Goal: Transaction & Acquisition: Obtain resource

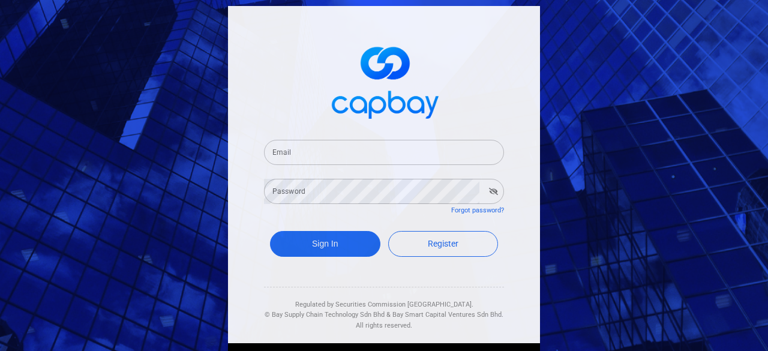
drag, startPoint x: 302, startPoint y: 155, endPoint x: 344, endPoint y: 163, distance: 42.8
click at [302, 155] on input "Email" at bounding box center [384, 152] width 240 height 25
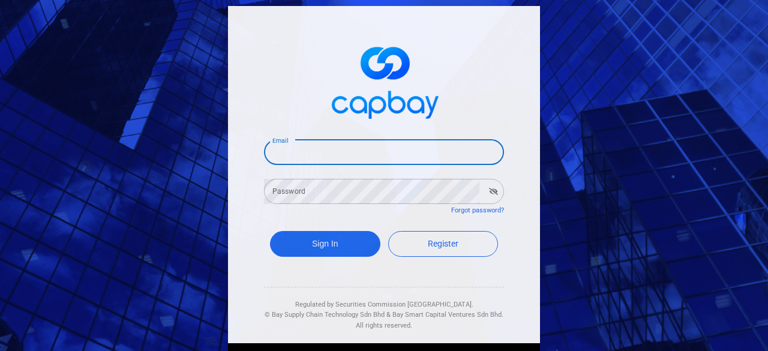
type input "[EMAIL_ADDRESS][DOMAIN_NAME]"
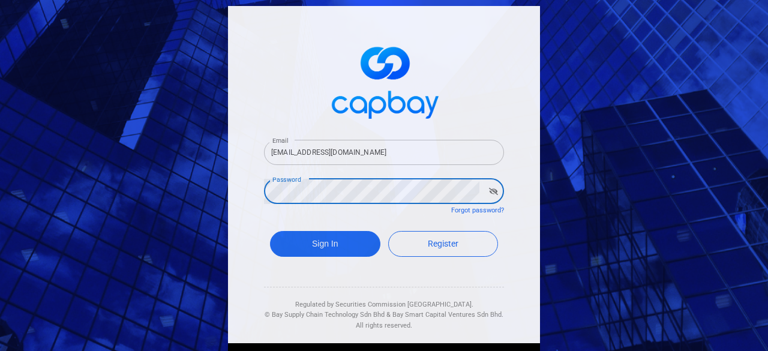
click at [270, 231] on button "Sign In" at bounding box center [325, 244] width 110 height 26
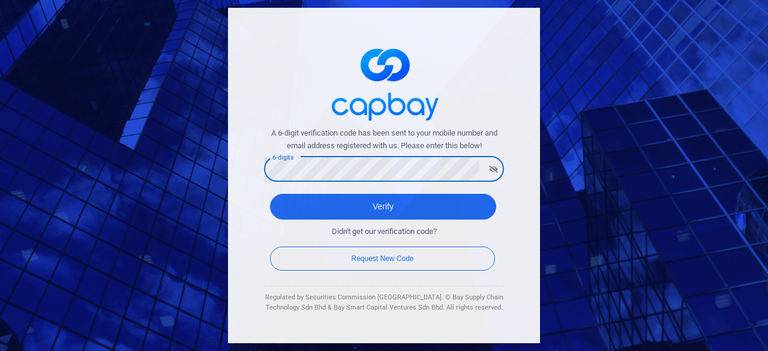
click at [365, 191] on div "Verify" at bounding box center [384, 210] width 240 height 44
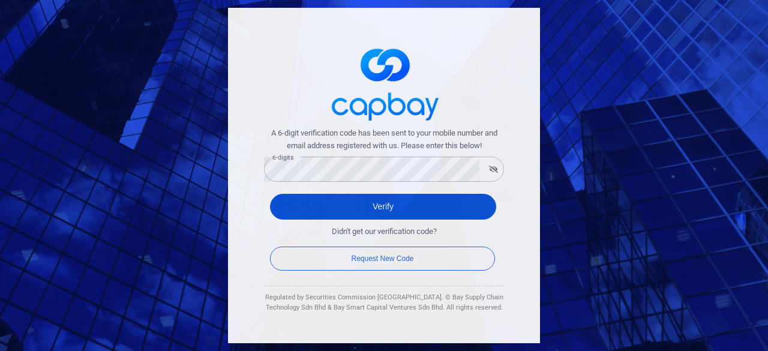
click at [360, 197] on button "Verify" at bounding box center [383, 207] width 226 height 26
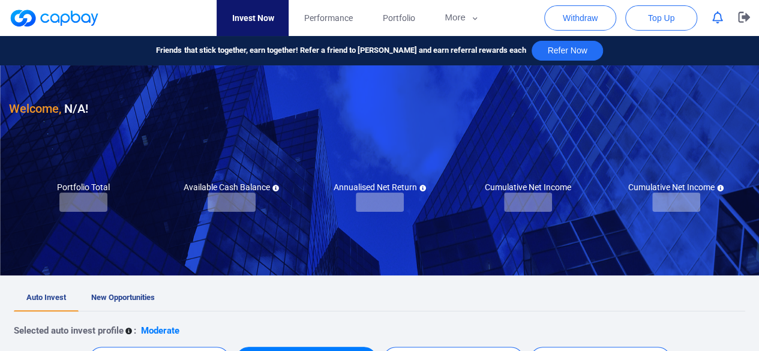
checkbox input "true"
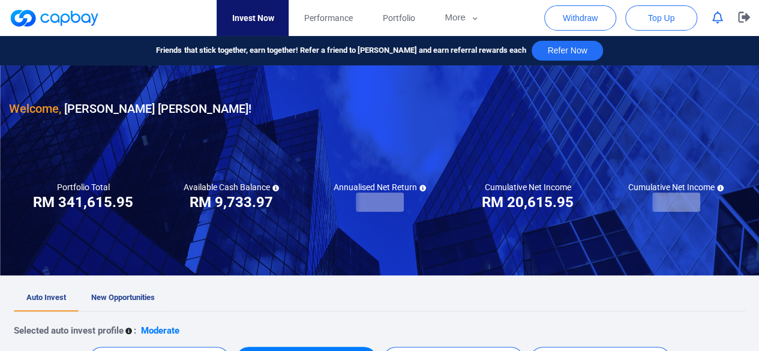
click at [130, 301] on span "New Opportunities" at bounding box center [123, 297] width 64 height 9
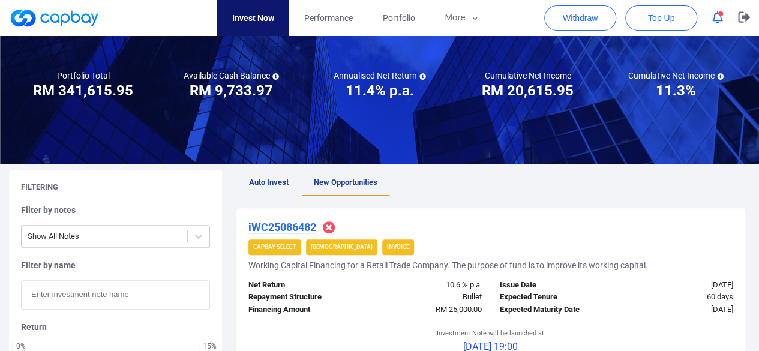
scroll to position [120, 0]
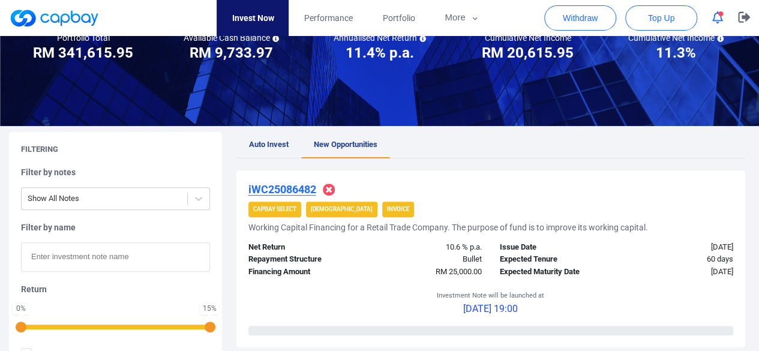
click at [104, 255] on input "text" at bounding box center [115, 256] width 189 height 29
paste input "iWC25081676"
type input "iWC25081676"
click at [302, 186] on u "iWC25081676" at bounding box center [282, 189] width 68 height 13
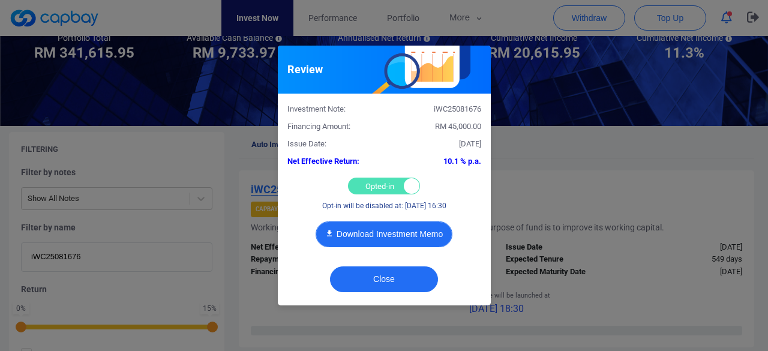
click at [401, 235] on button "Download Investment Memo" at bounding box center [383, 234] width 137 height 26
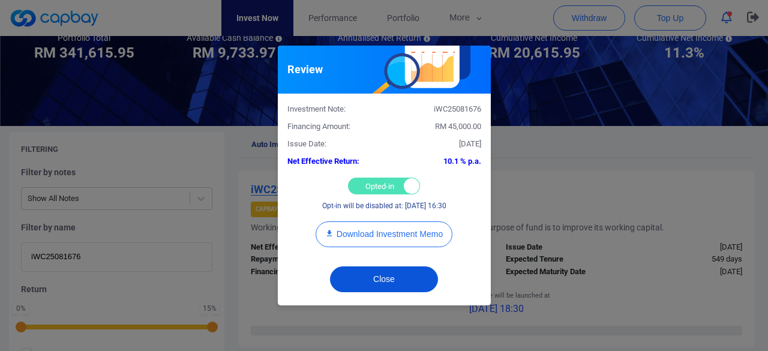
click at [402, 280] on button "Close" at bounding box center [384, 279] width 108 height 26
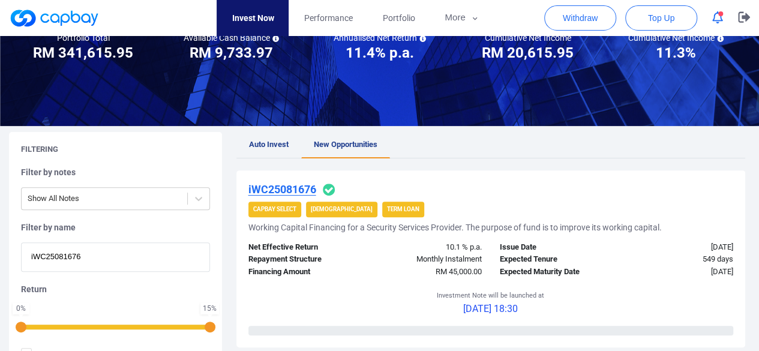
click at [275, 190] on u "iWC25081676" at bounding box center [282, 189] width 68 height 13
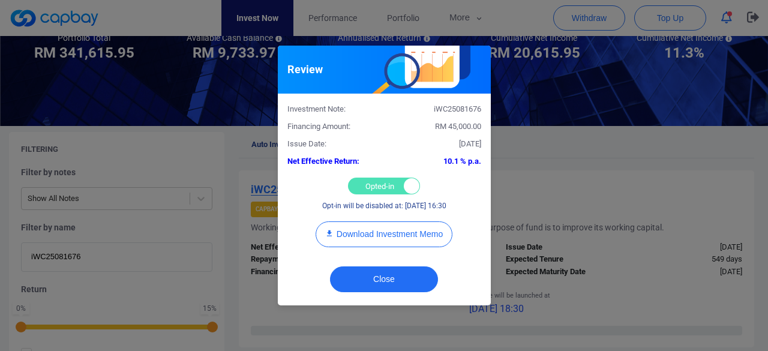
click at [372, 189] on div "Opted-in Opted-out" at bounding box center [384, 186] width 72 height 17
checkbox input "false"
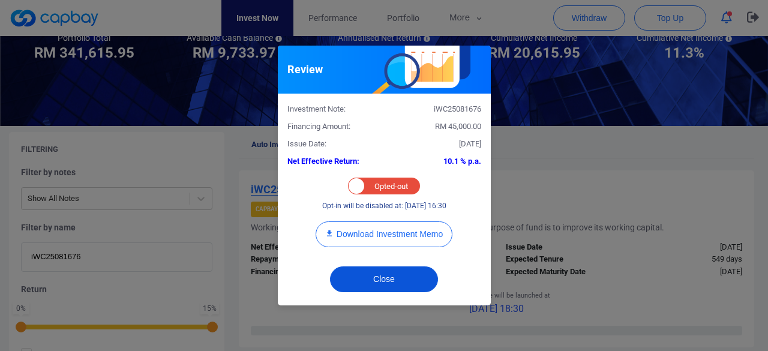
click at [375, 275] on button "Close" at bounding box center [384, 279] width 108 height 26
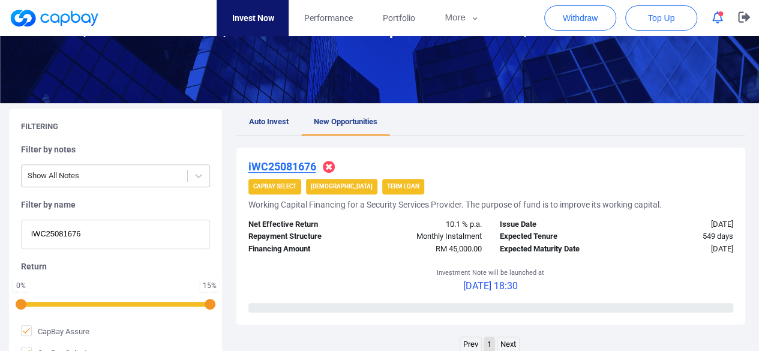
scroll to position [116, 0]
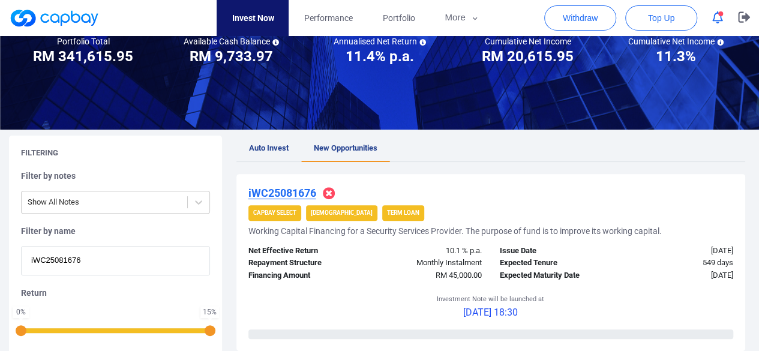
click at [0, 255] on div "Filtering Filter by notes Show All Notes Filter by name iWC25081676 Return 0 % …" at bounding box center [379, 278] width 759 height 284
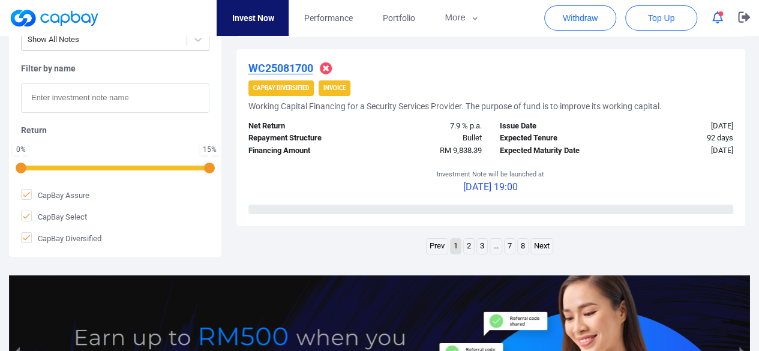
scroll to position [2080, 0]
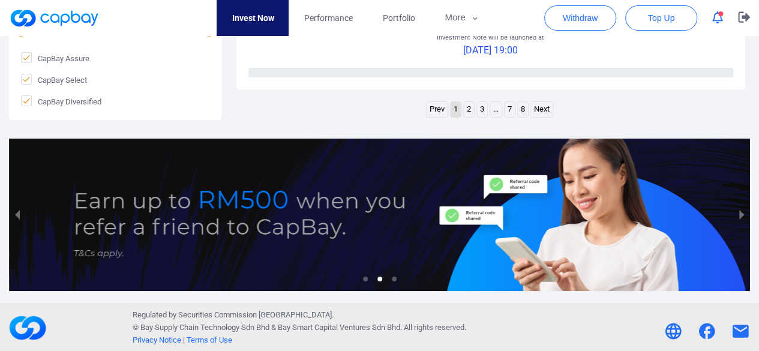
click at [468, 108] on link "2" at bounding box center [469, 109] width 10 height 15
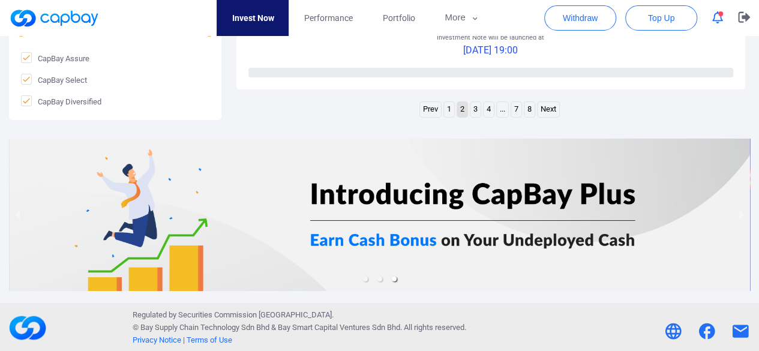
click at [472, 111] on link "3" at bounding box center [475, 109] width 10 height 15
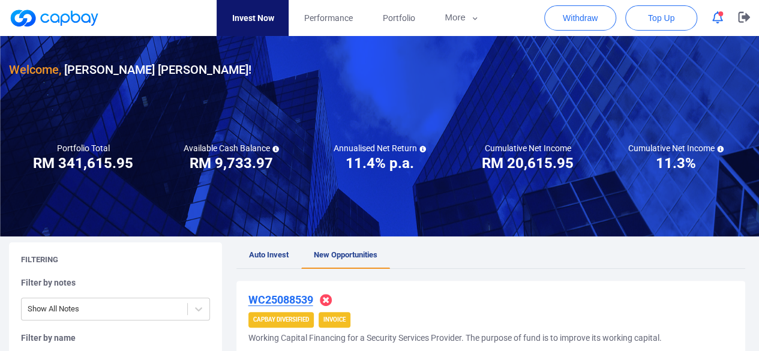
scroll to position [0, 0]
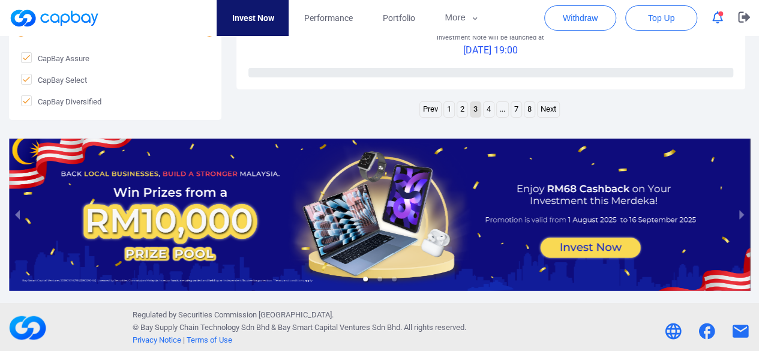
click at [489, 108] on link "4" at bounding box center [488, 109] width 10 height 15
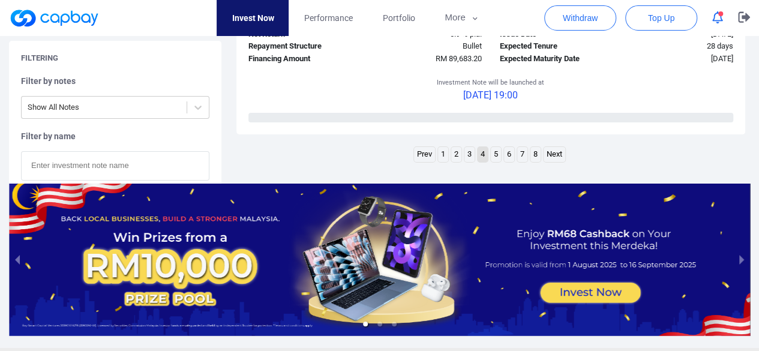
scroll to position [2080, 0]
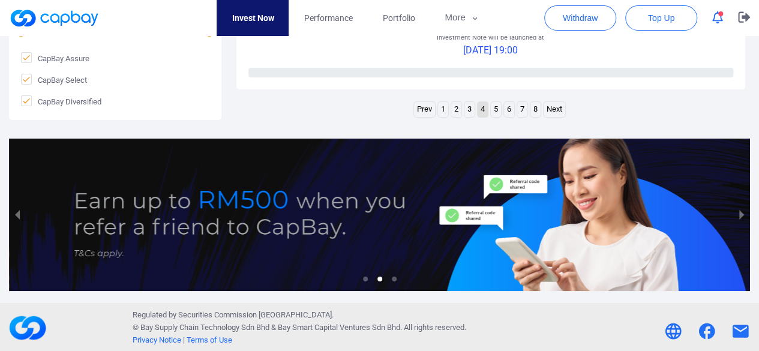
click at [499, 106] on link "5" at bounding box center [496, 109] width 10 height 15
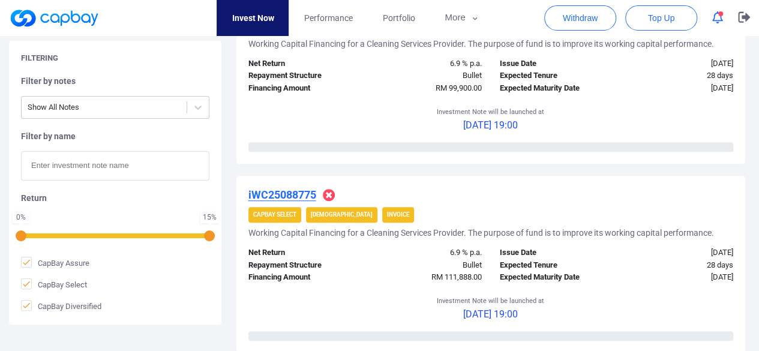
scroll to position [0, 0]
